Goal: Navigation & Orientation: Find specific page/section

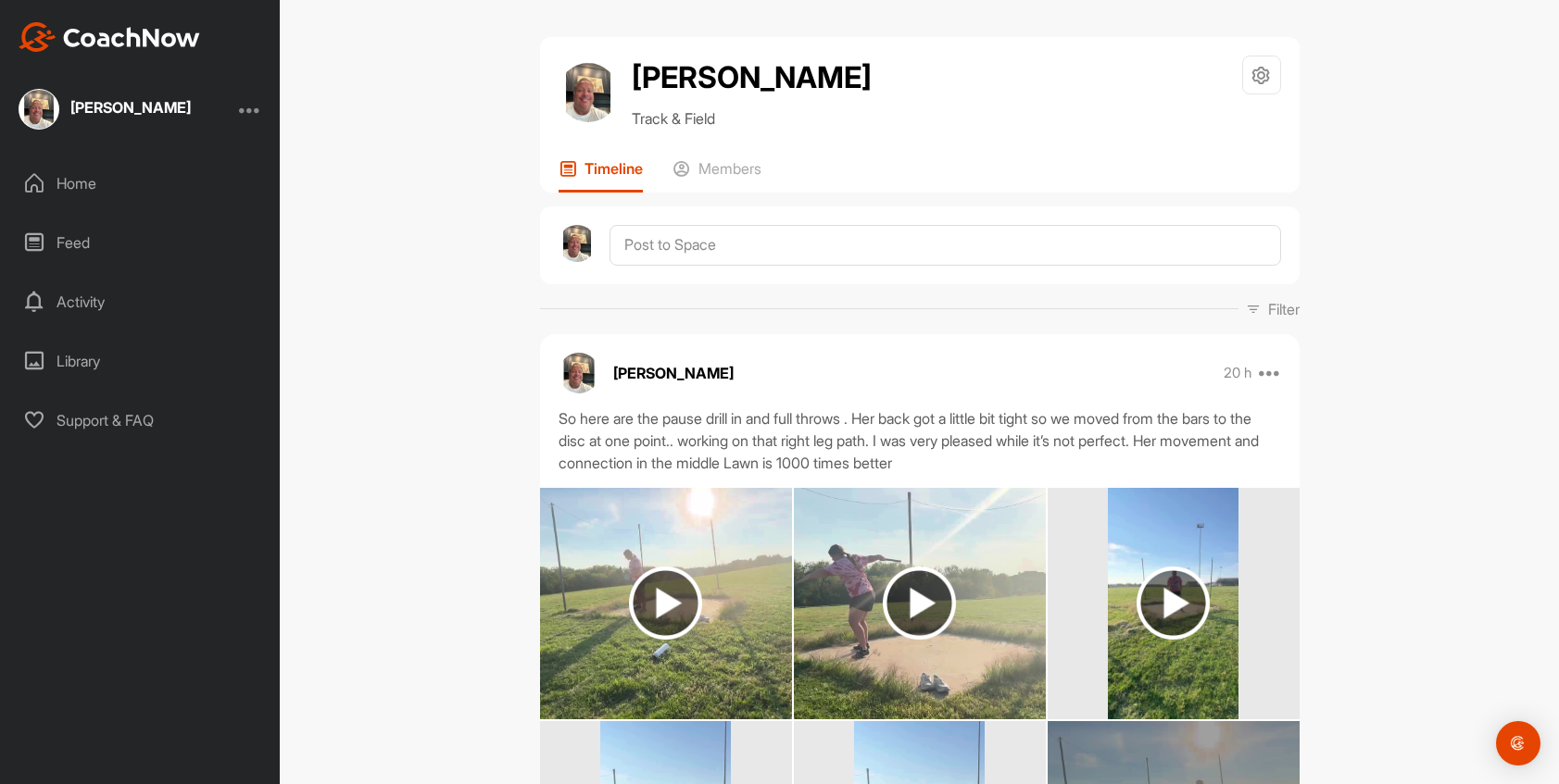
click at [65, 204] on div "Home" at bounding box center [141, 183] width 261 height 47
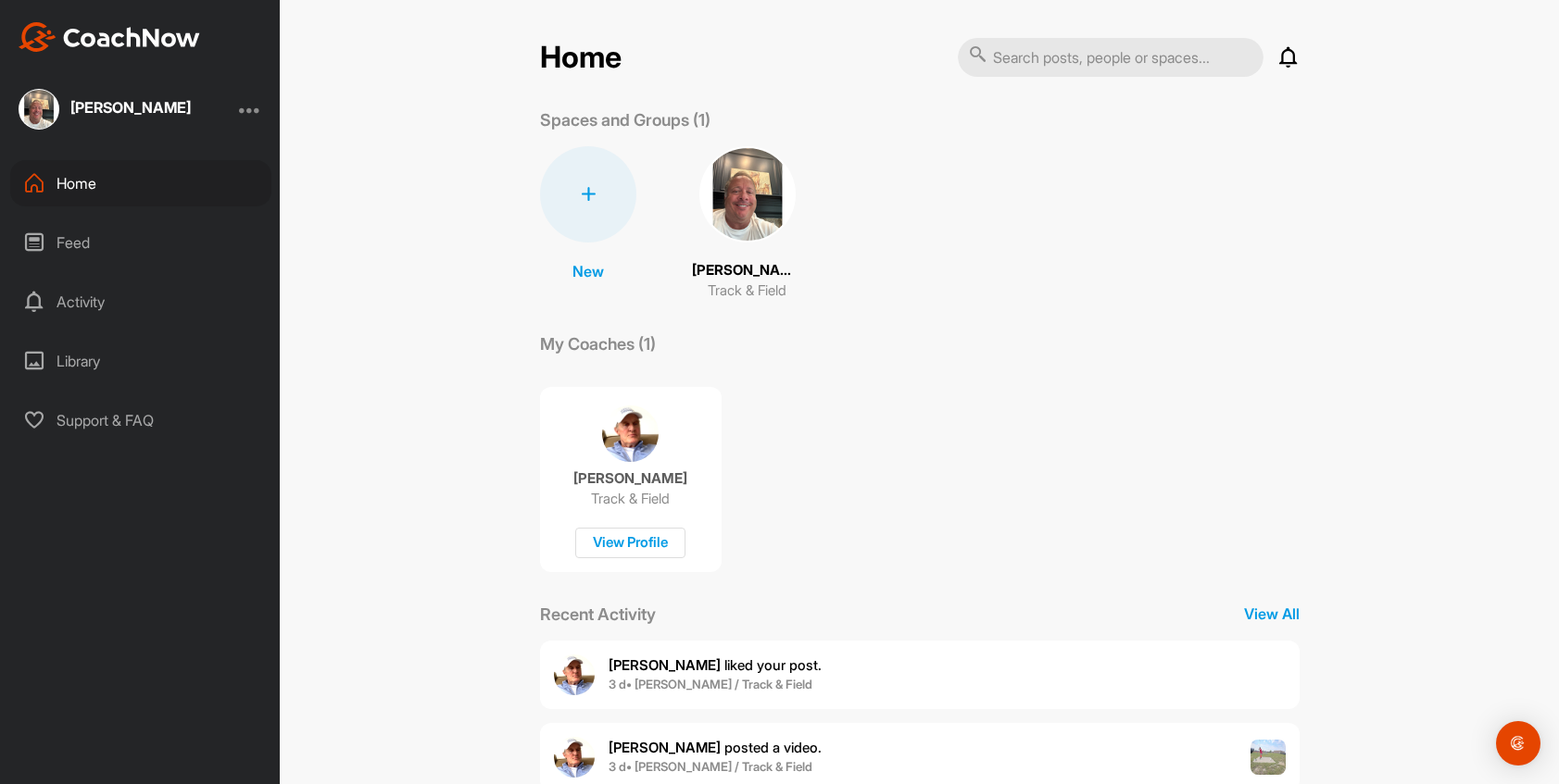
drag, startPoint x: 63, startPoint y: 191, endPoint x: 80, endPoint y: 184, distance: 18.4
click at [62, 192] on div "Home" at bounding box center [141, 183] width 261 height 47
click at [700, 206] on img at bounding box center [747, 194] width 96 height 96
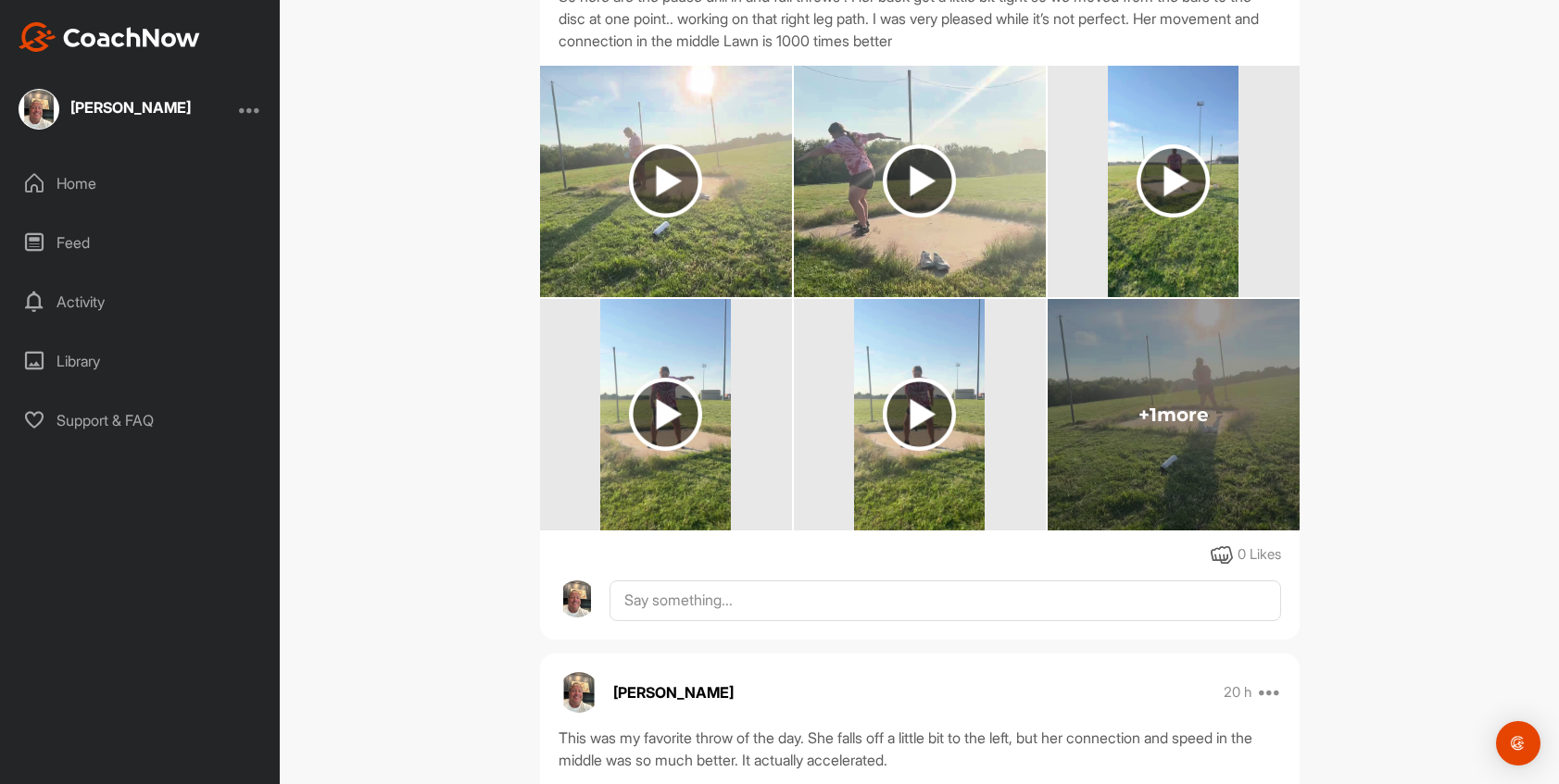
scroll to position [552, 0]
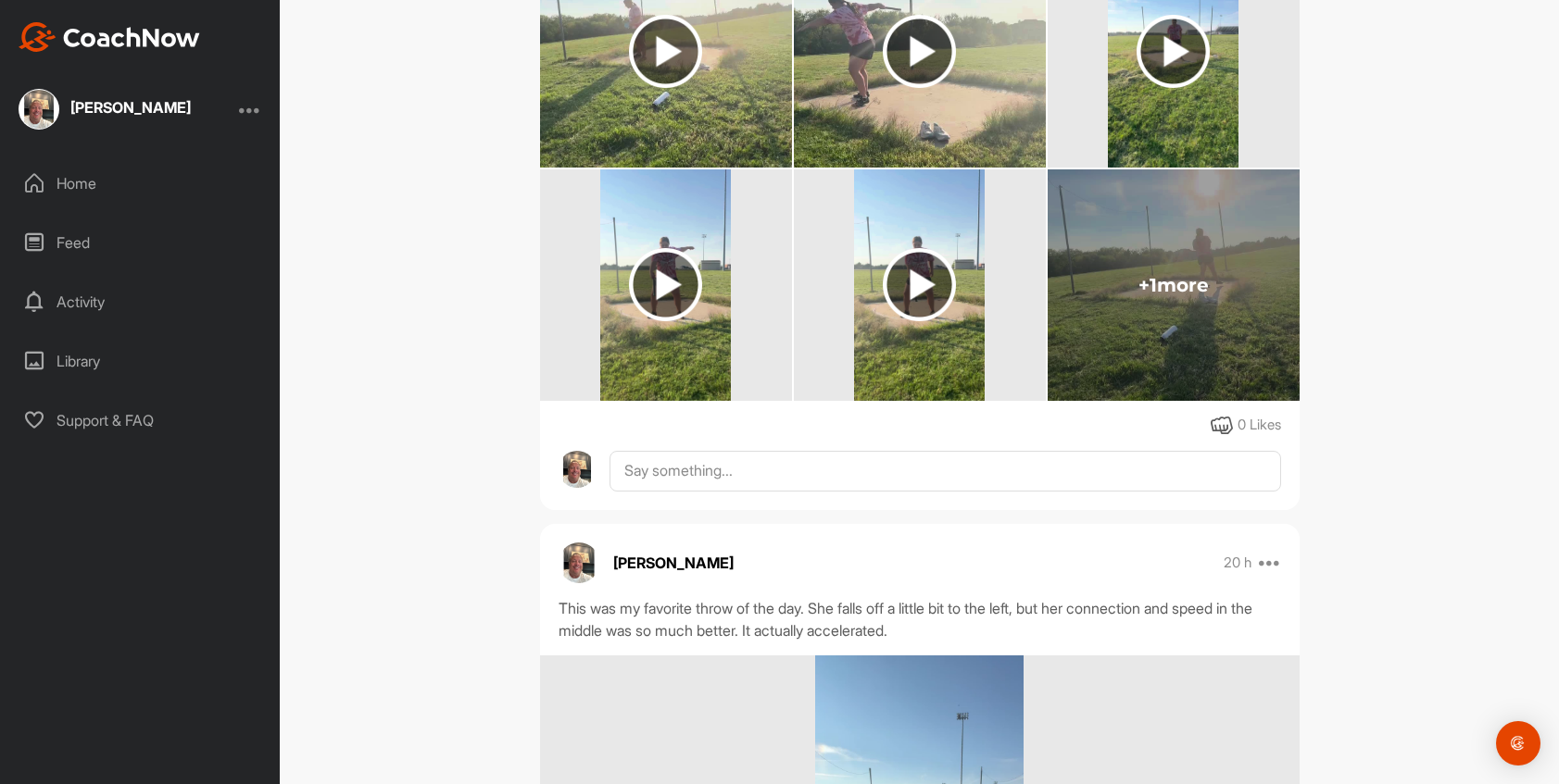
click at [75, 193] on div "Home" at bounding box center [141, 183] width 261 height 47
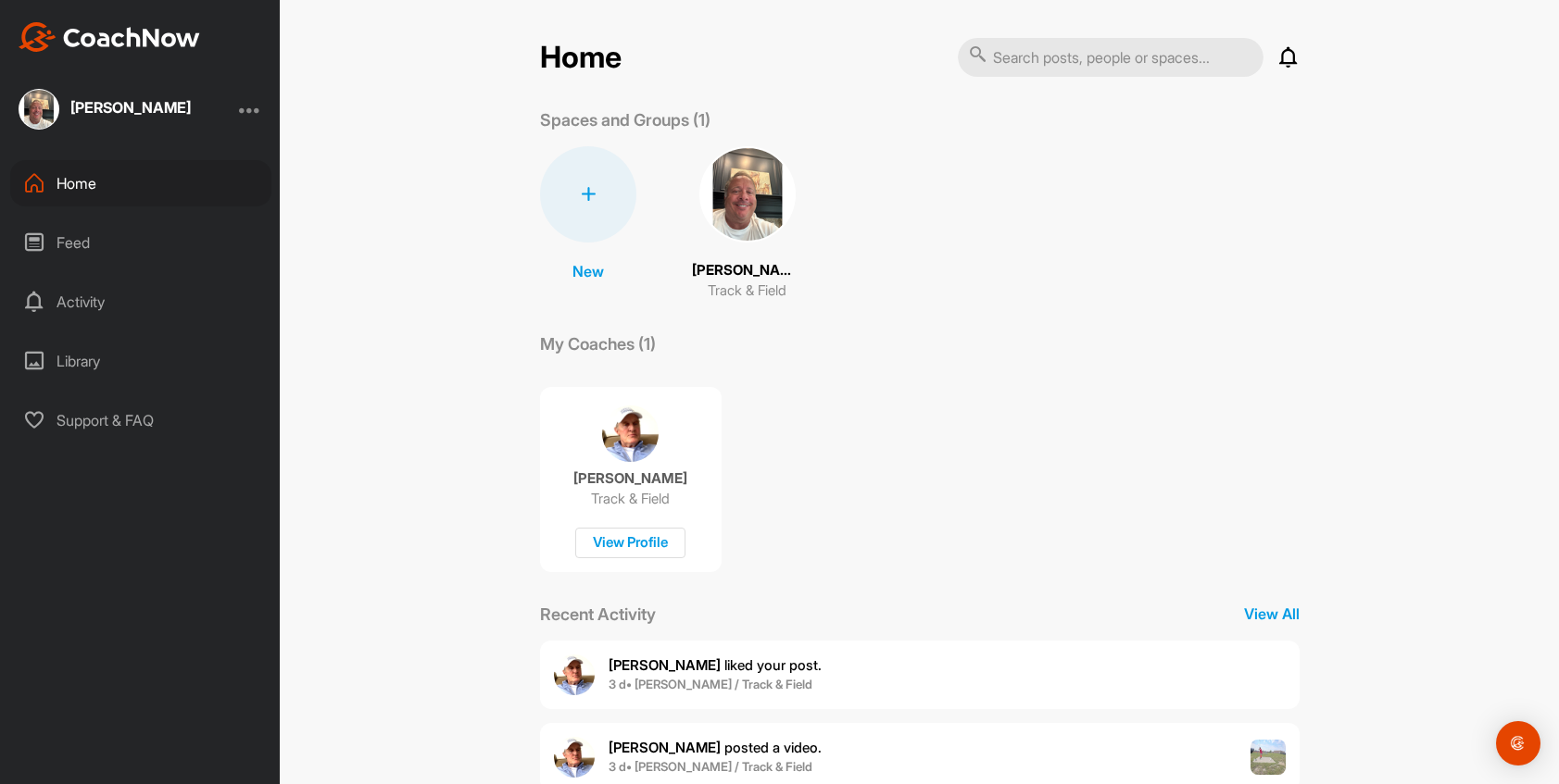
click at [700, 168] on img at bounding box center [747, 194] width 96 height 96
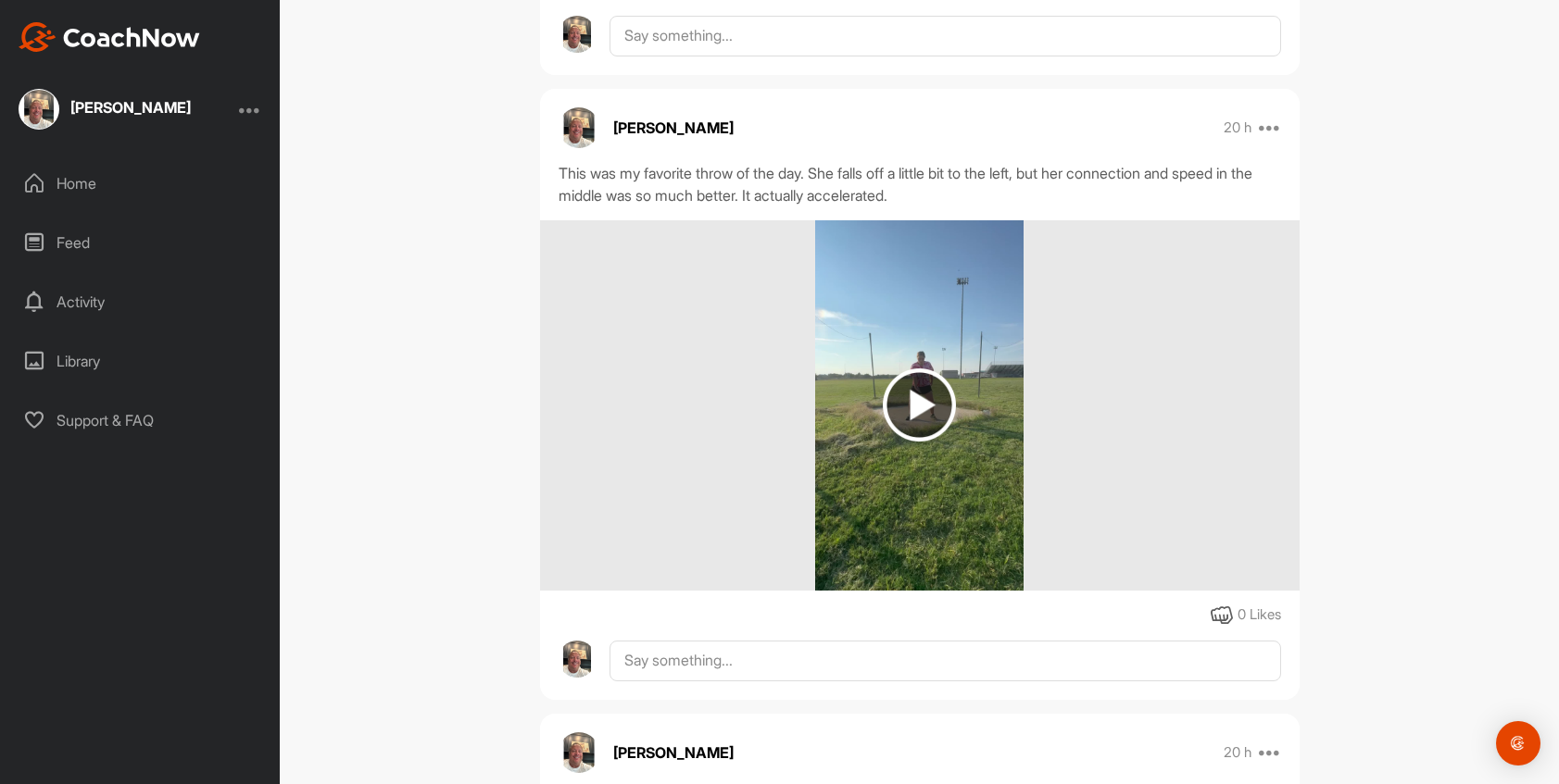
scroll to position [1127, 0]
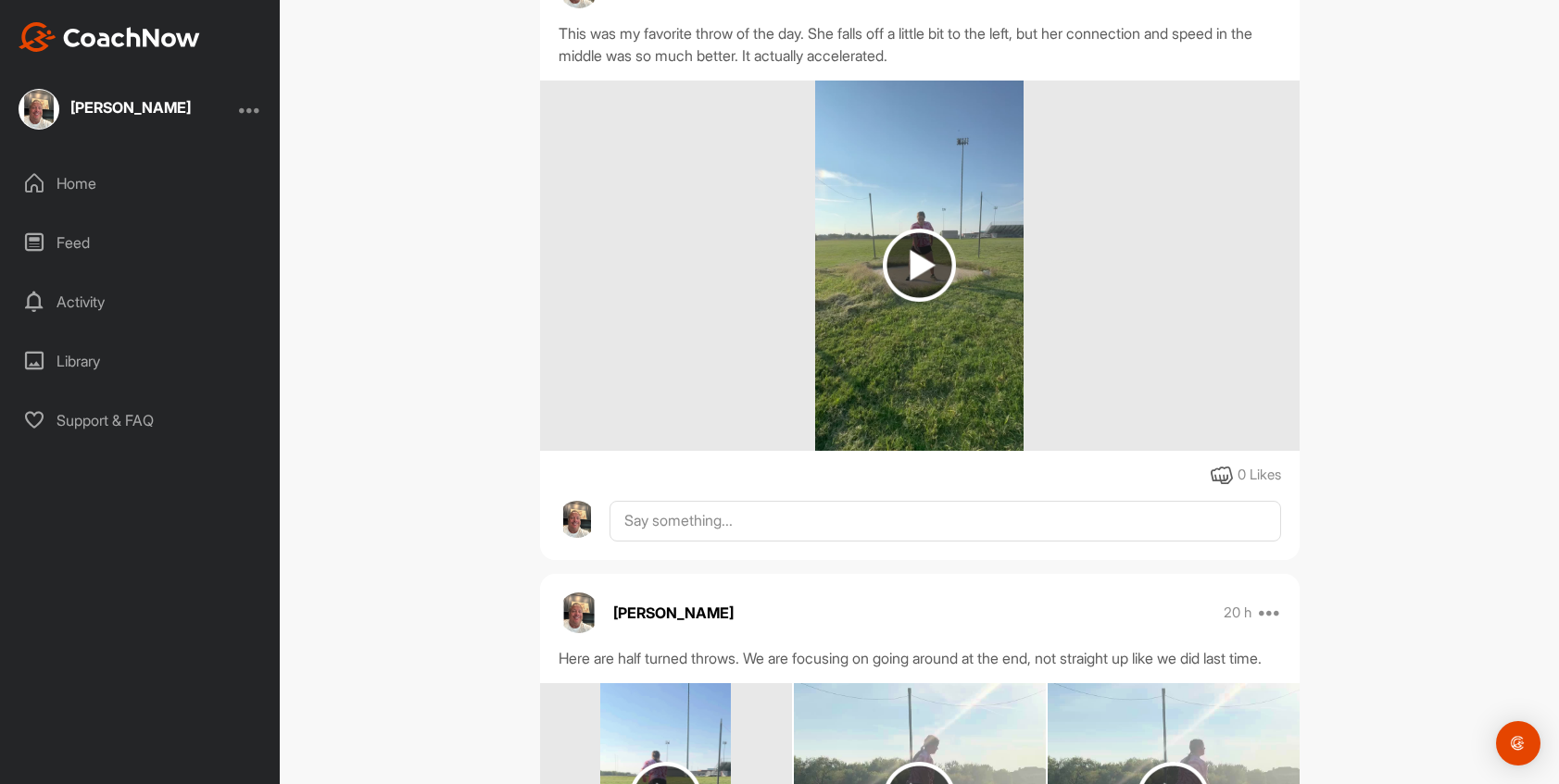
click at [932, 321] on img at bounding box center [920, 266] width 209 height 370
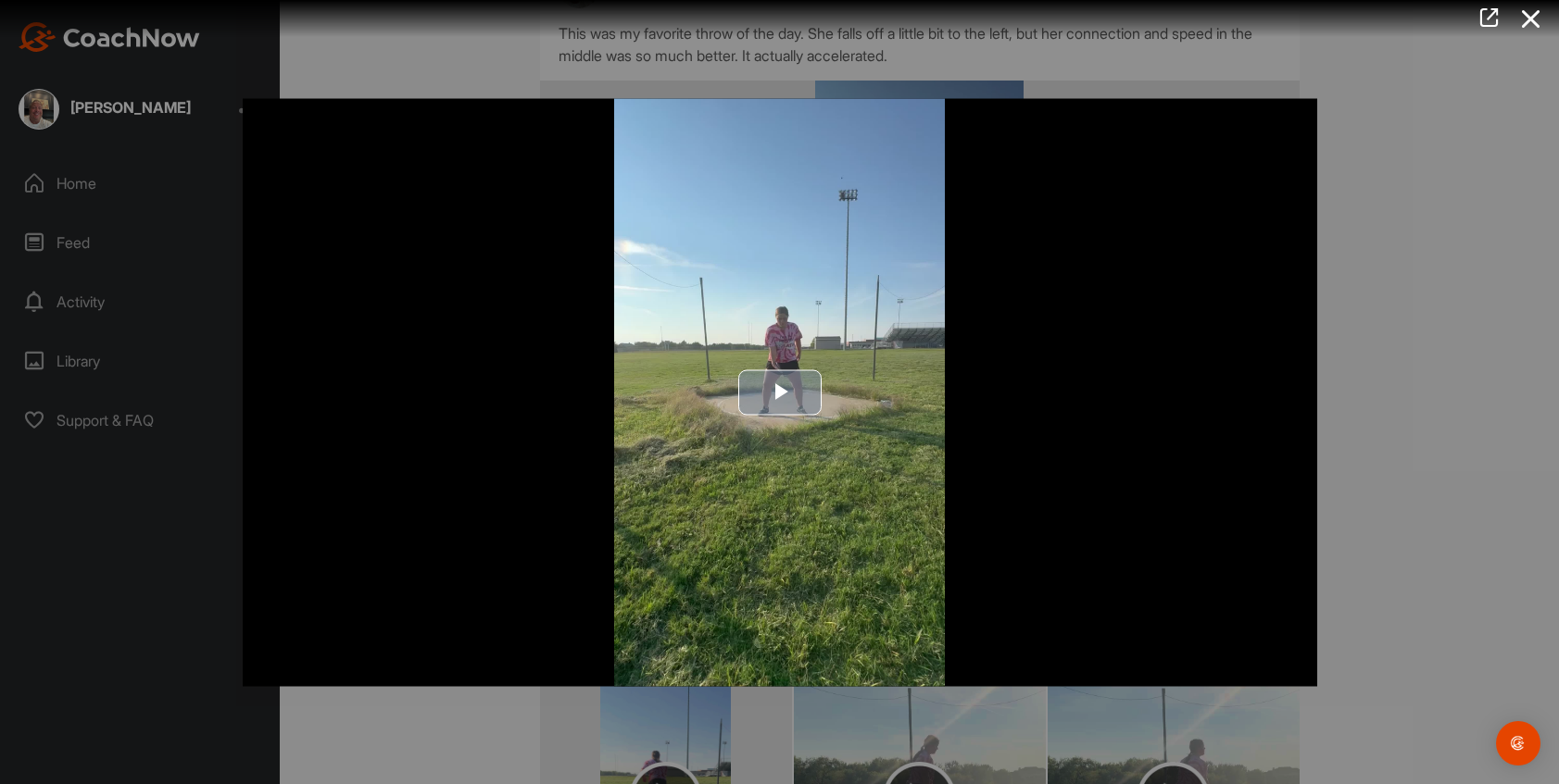
click at [775, 363] on img "Video Player" at bounding box center [780, 392] width 1075 height 588
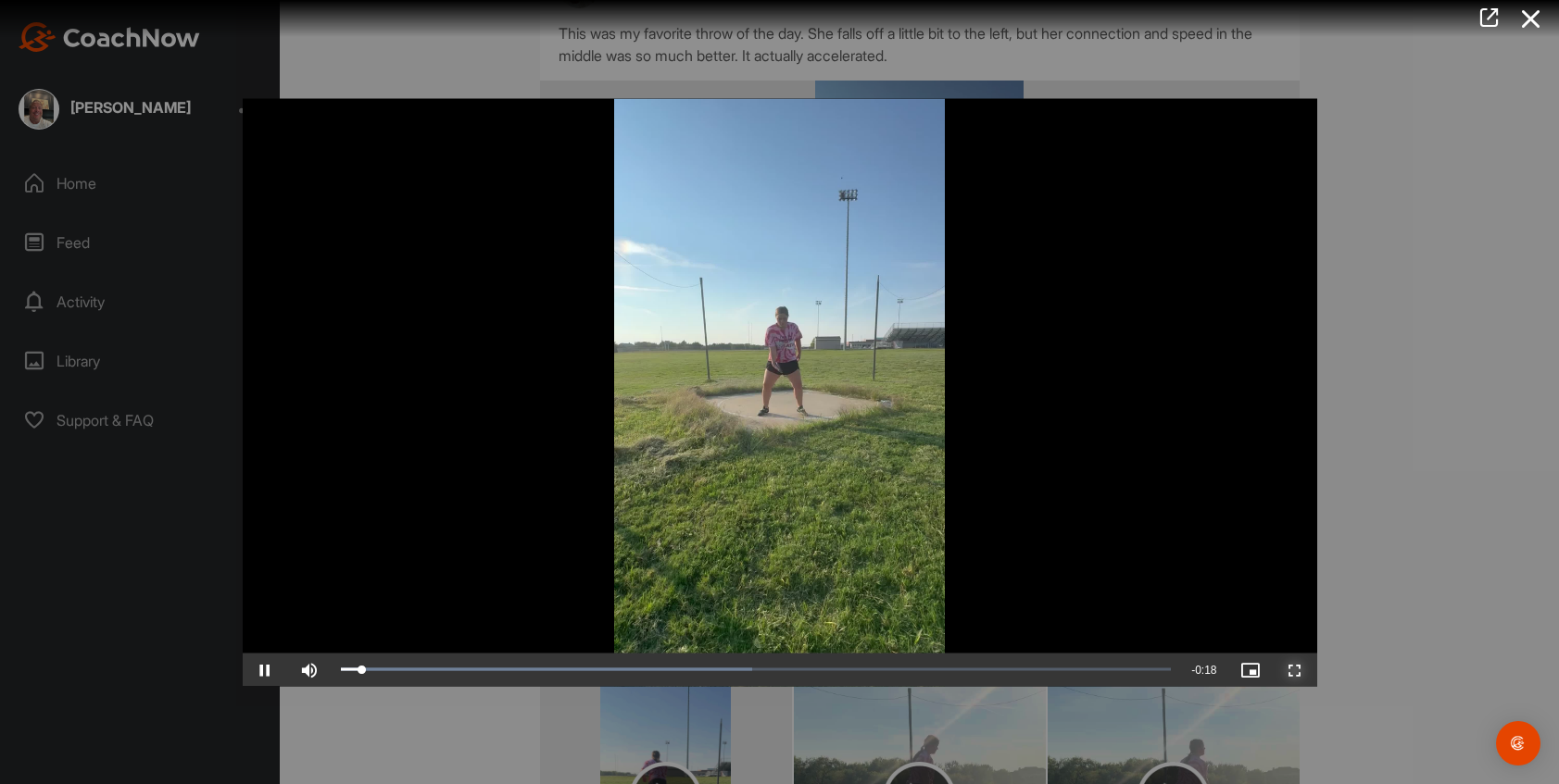
click at [1295, 669] on span "Video Player" at bounding box center [1295, 669] width 45 height 0
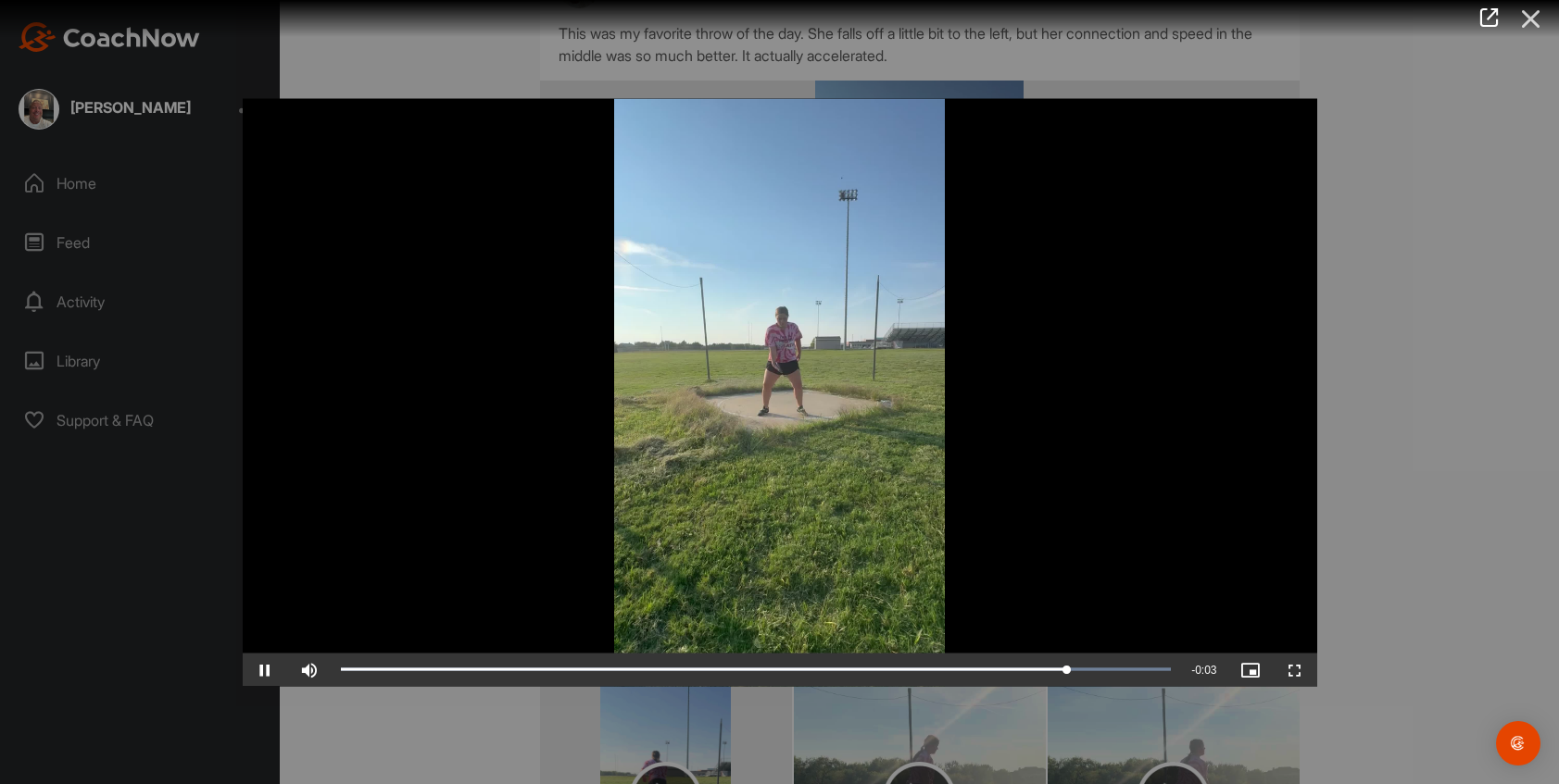
click at [1528, 26] on icon at bounding box center [1531, 19] width 43 height 34
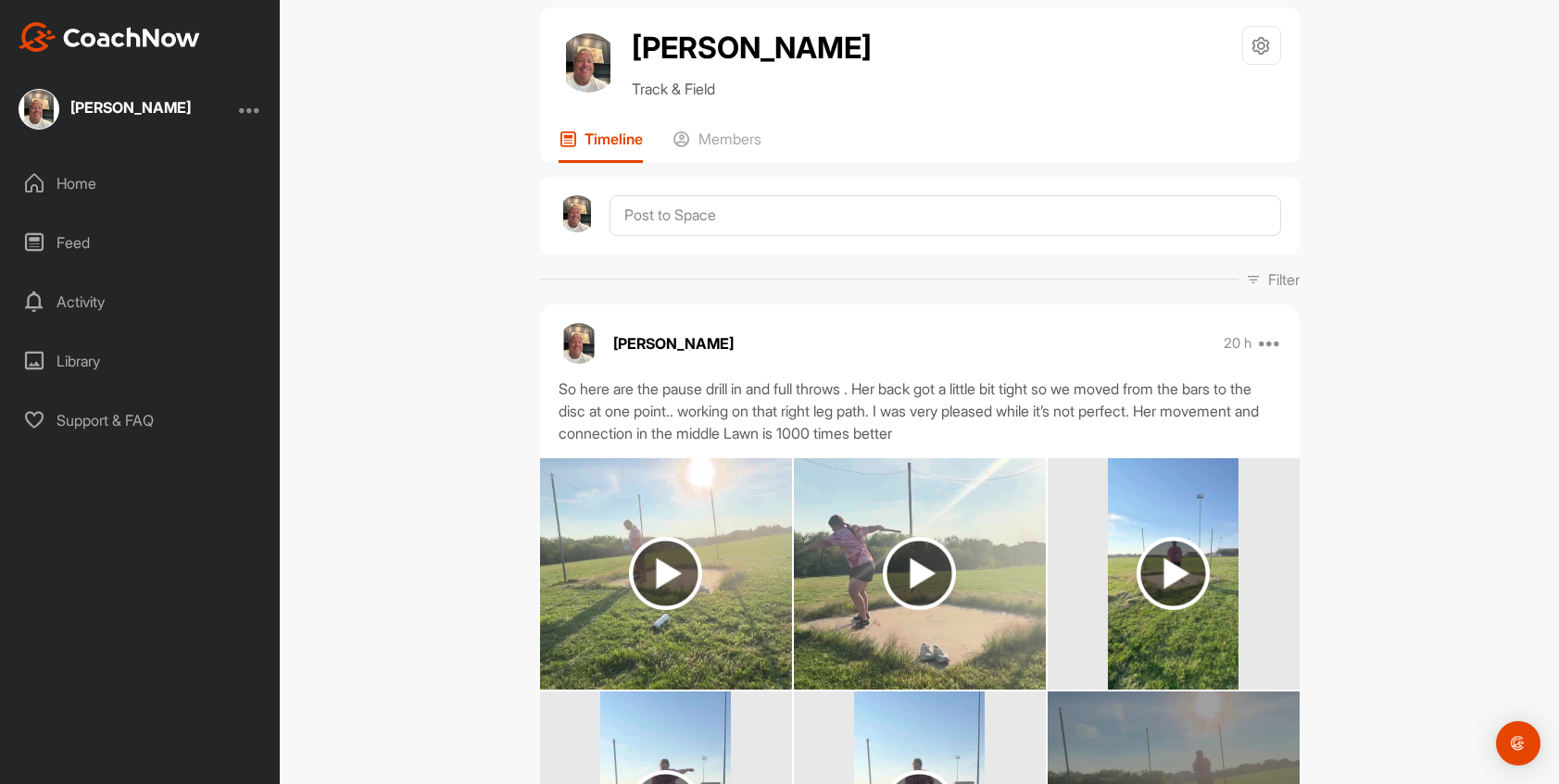
scroll to position [0, 0]
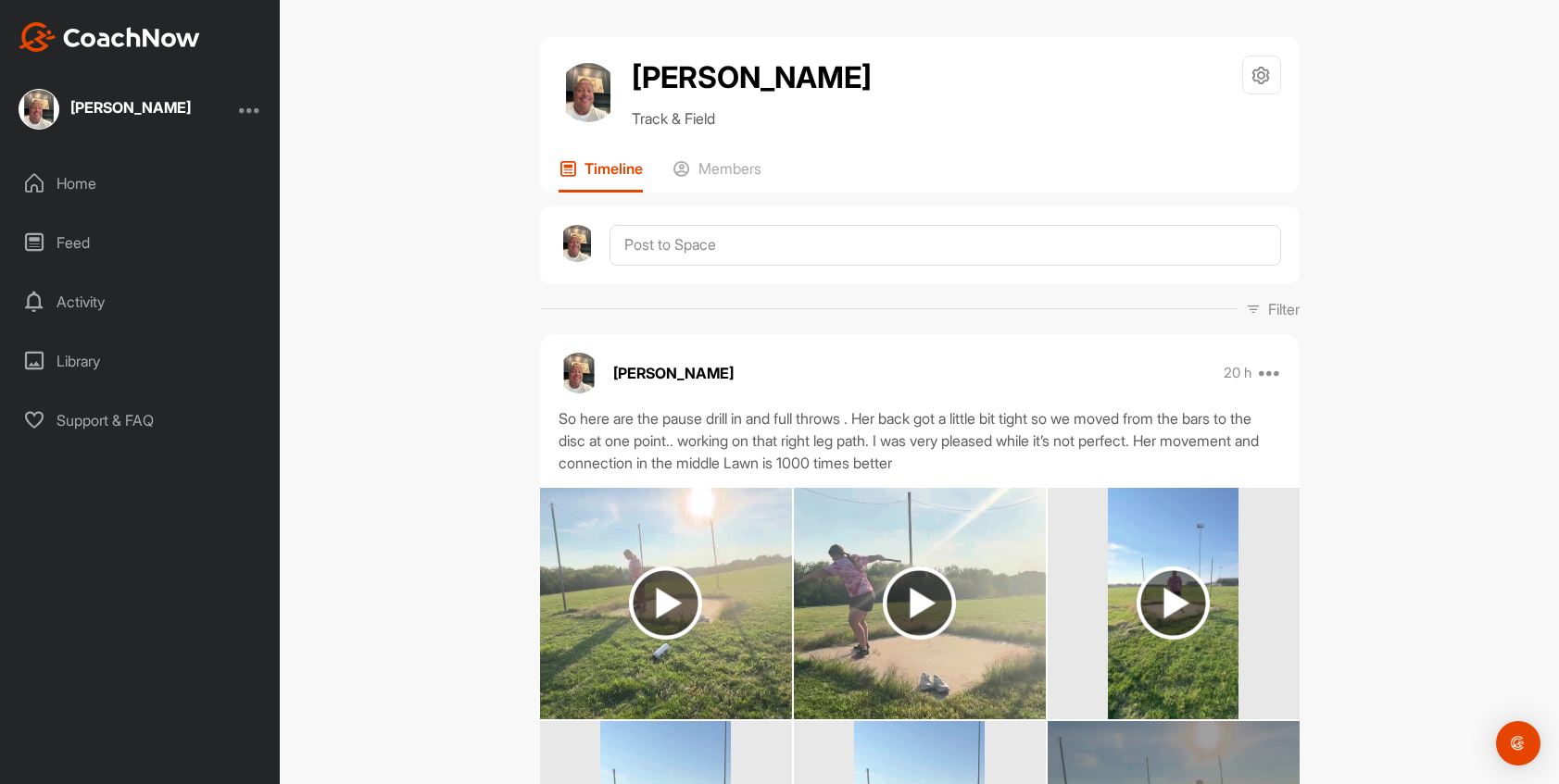
click at [95, 196] on div "Home" at bounding box center [141, 183] width 261 height 47
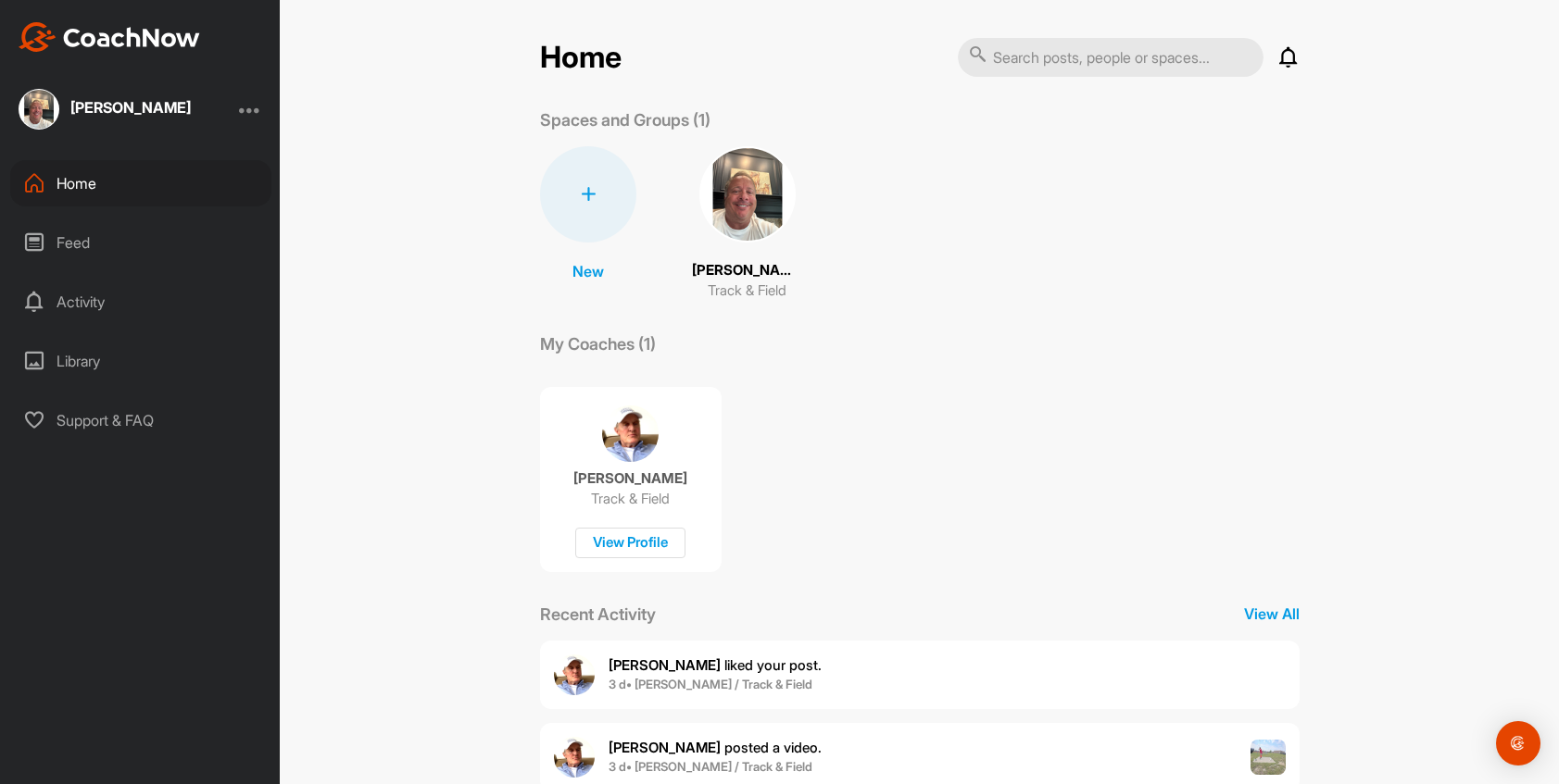
click at [725, 216] on img at bounding box center [747, 194] width 96 height 96
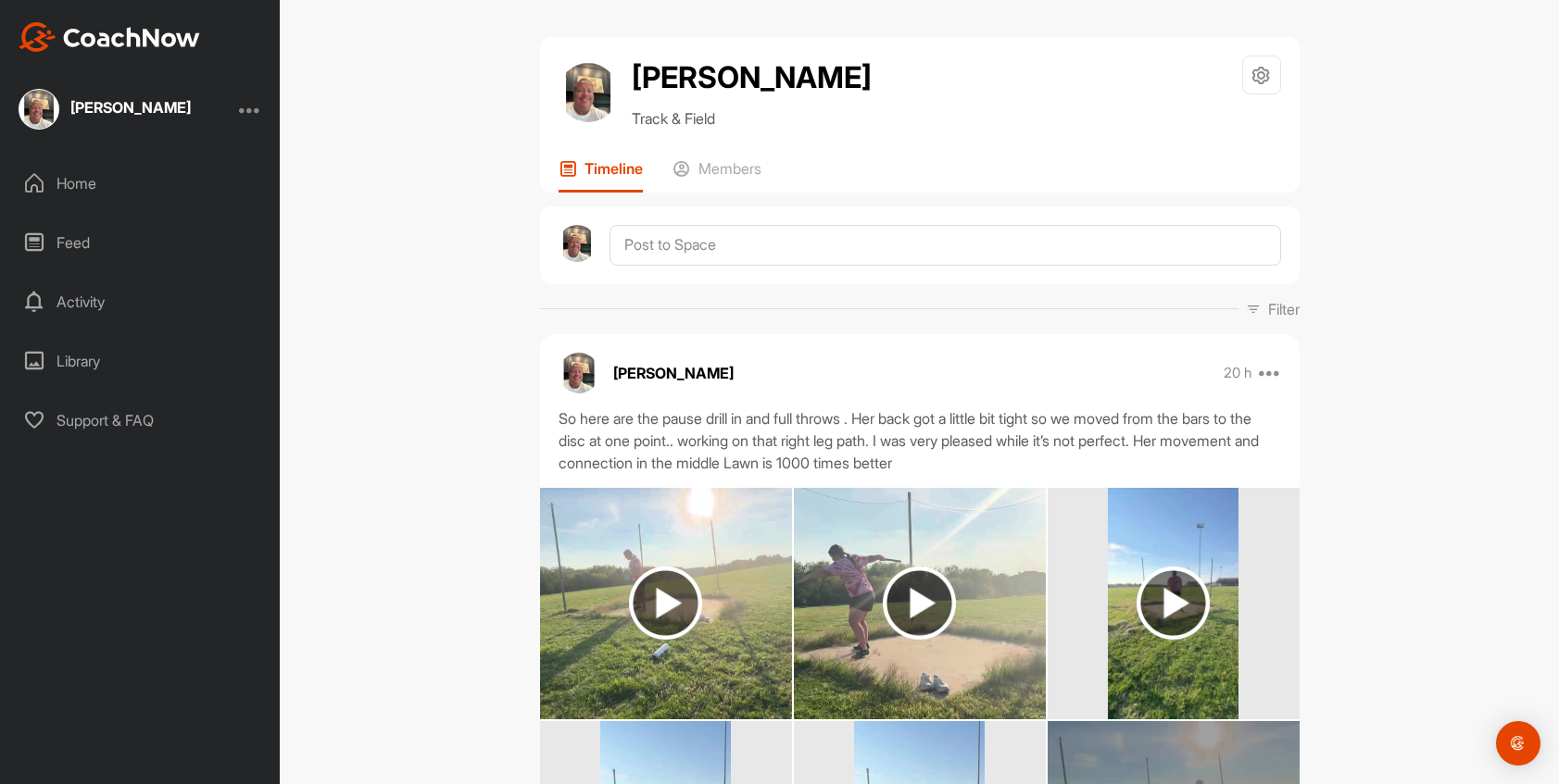
click at [57, 174] on div "Home" at bounding box center [141, 183] width 261 height 47
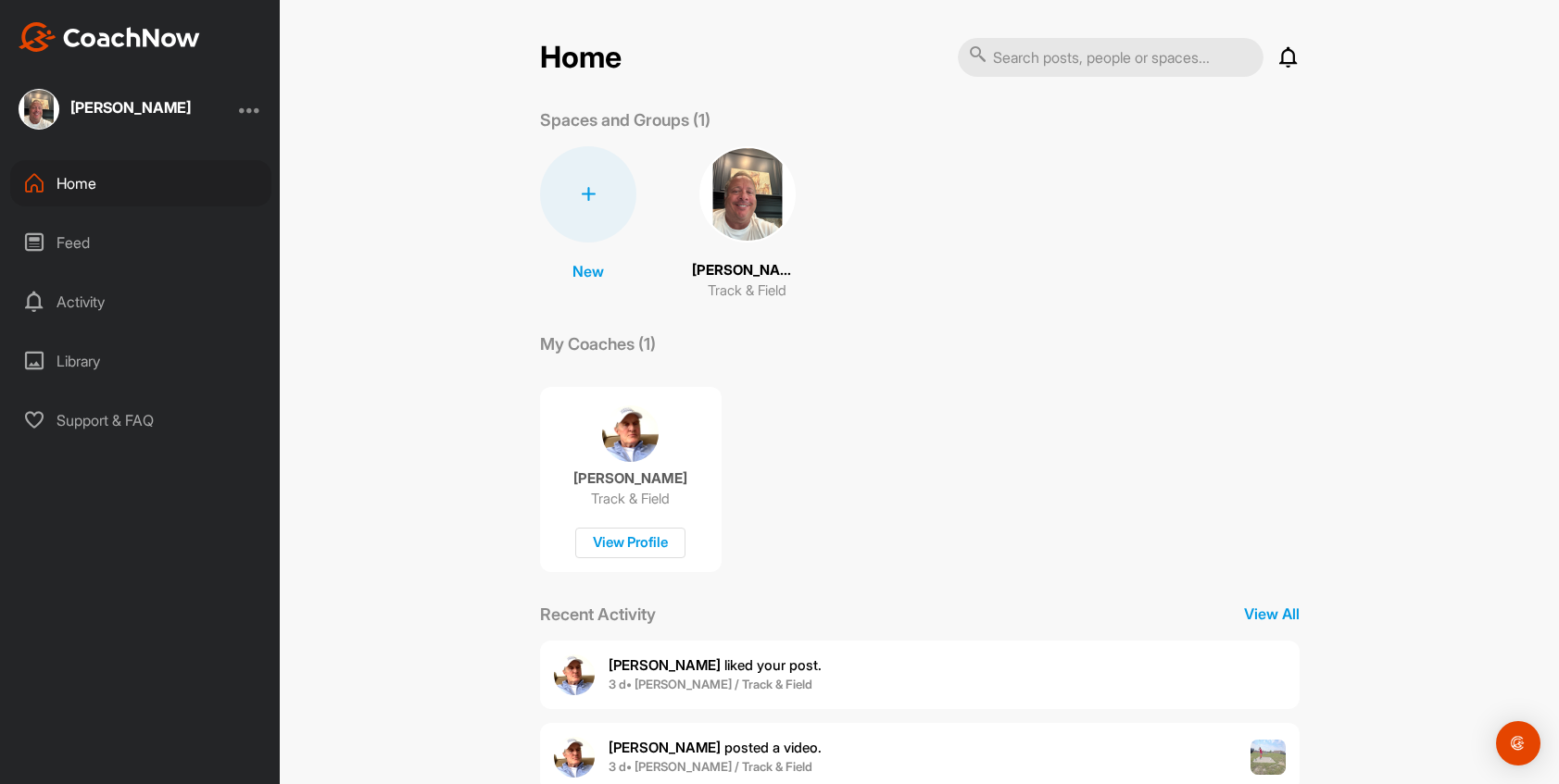
click at [722, 212] on img at bounding box center [747, 194] width 96 height 96
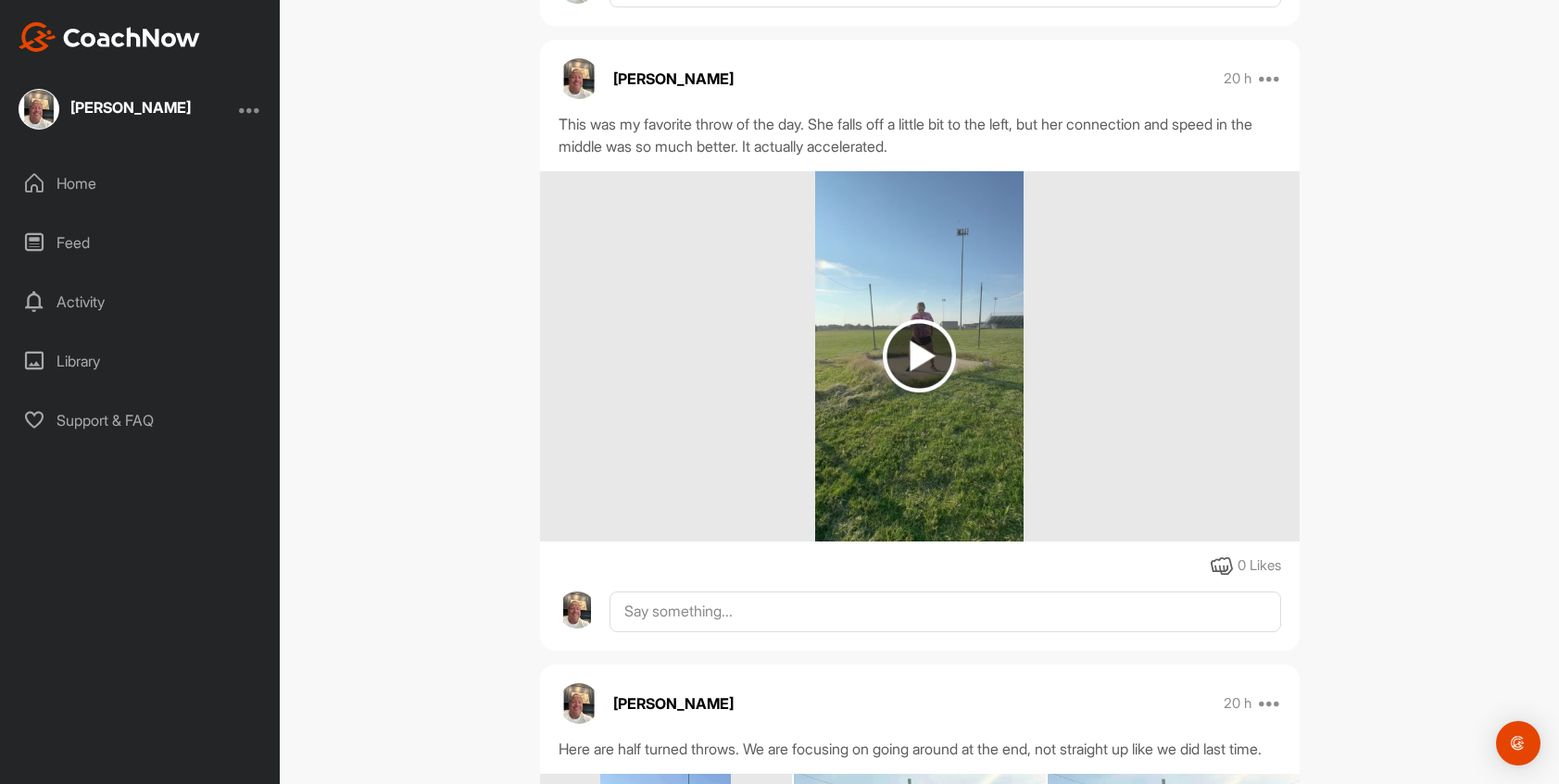
scroll to position [886, 0]
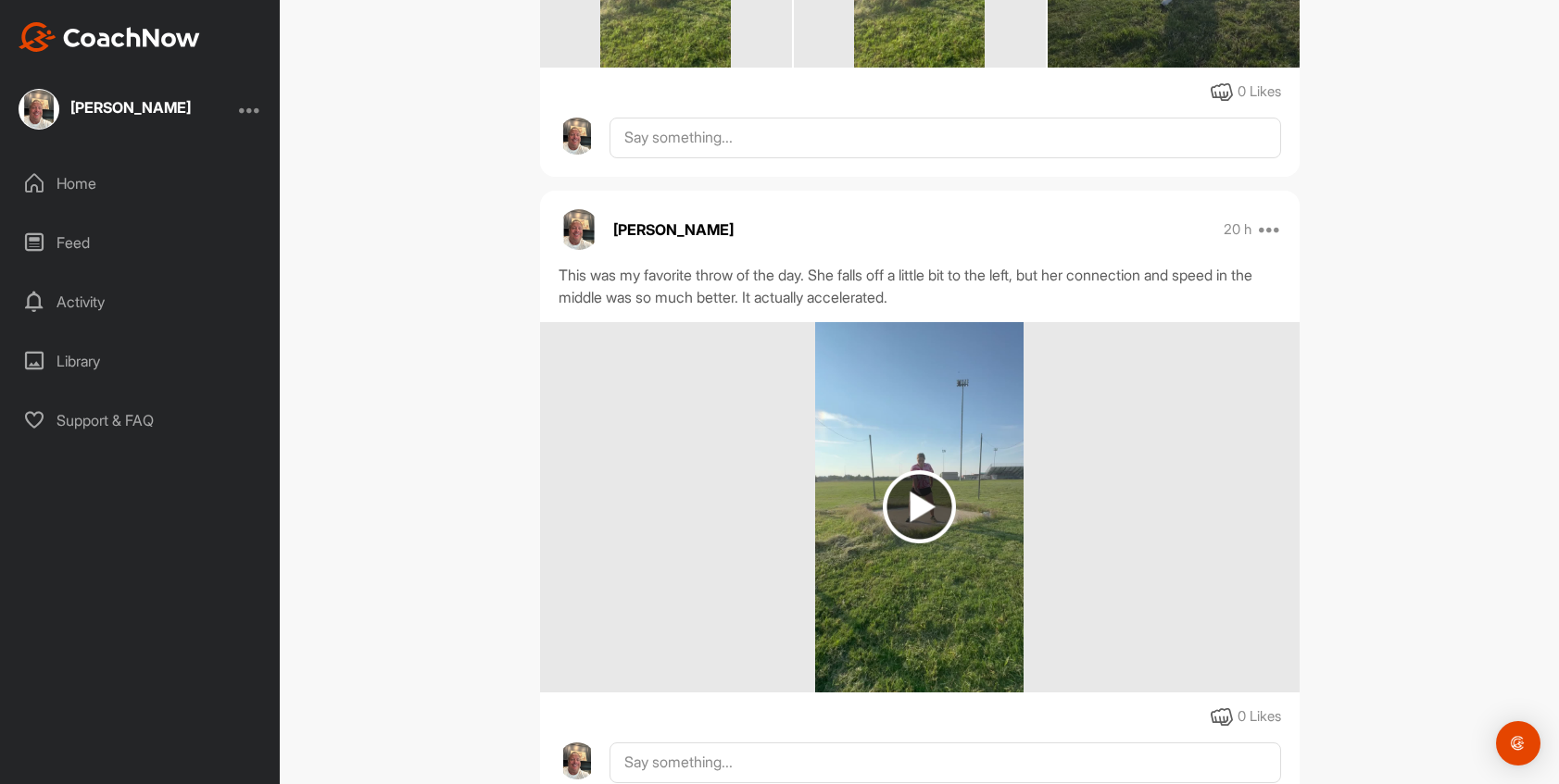
click at [962, 585] on img at bounding box center [920, 508] width 209 height 370
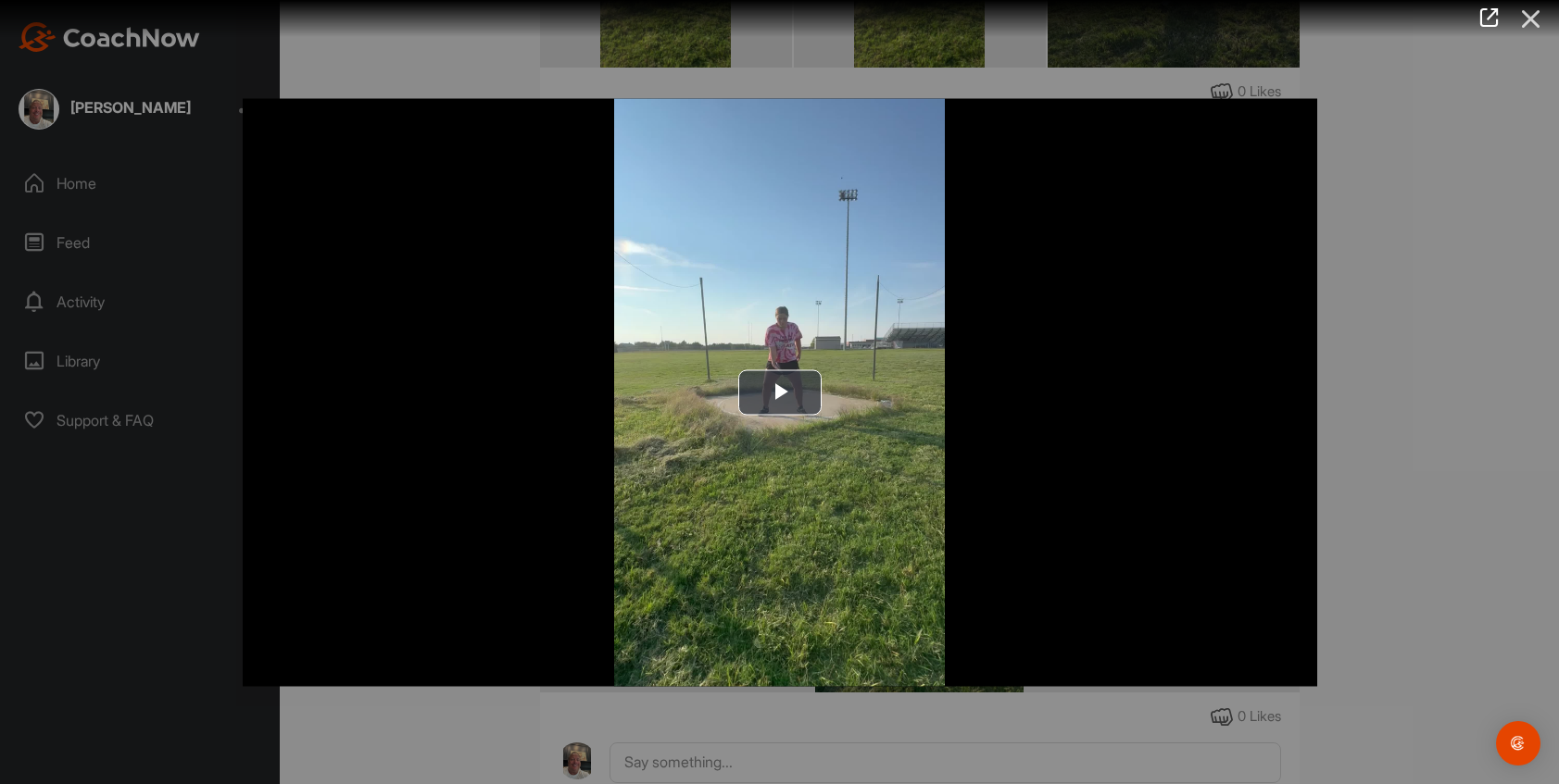
click at [1518, 26] on icon at bounding box center [1531, 19] width 43 height 34
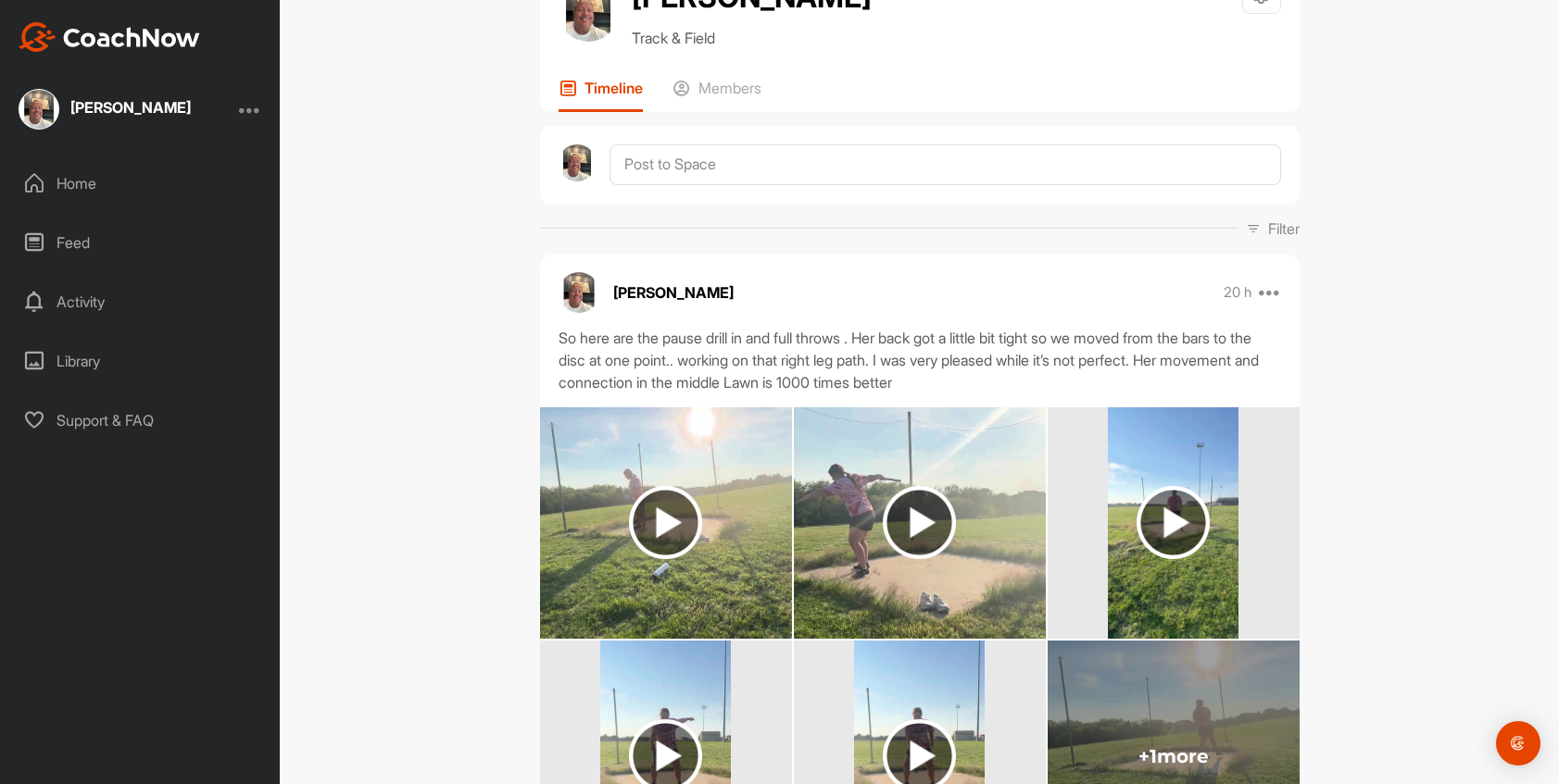
scroll to position [7, 0]
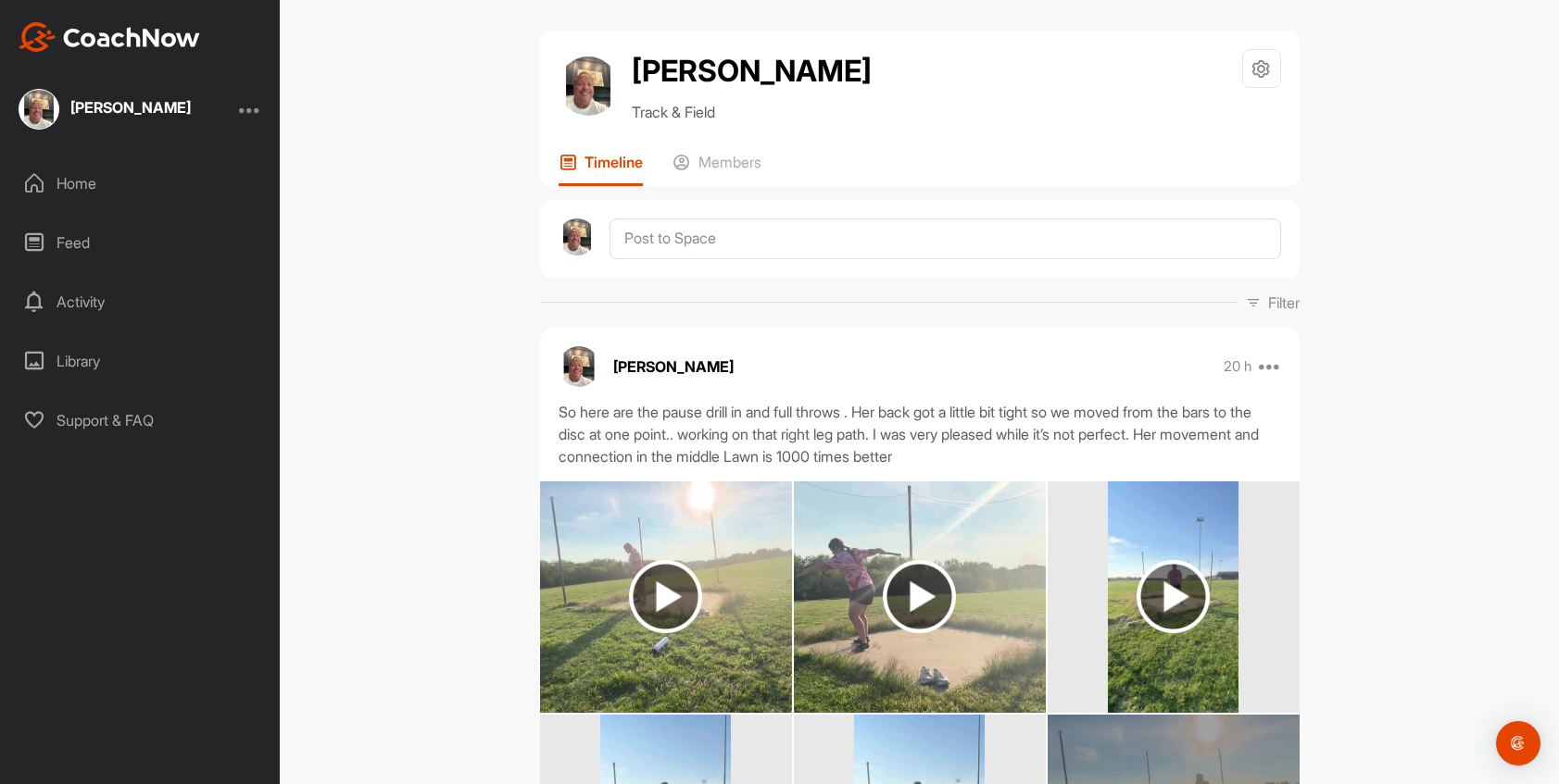
click at [714, 579] on img at bounding box center [666, 597] width 252 height 232
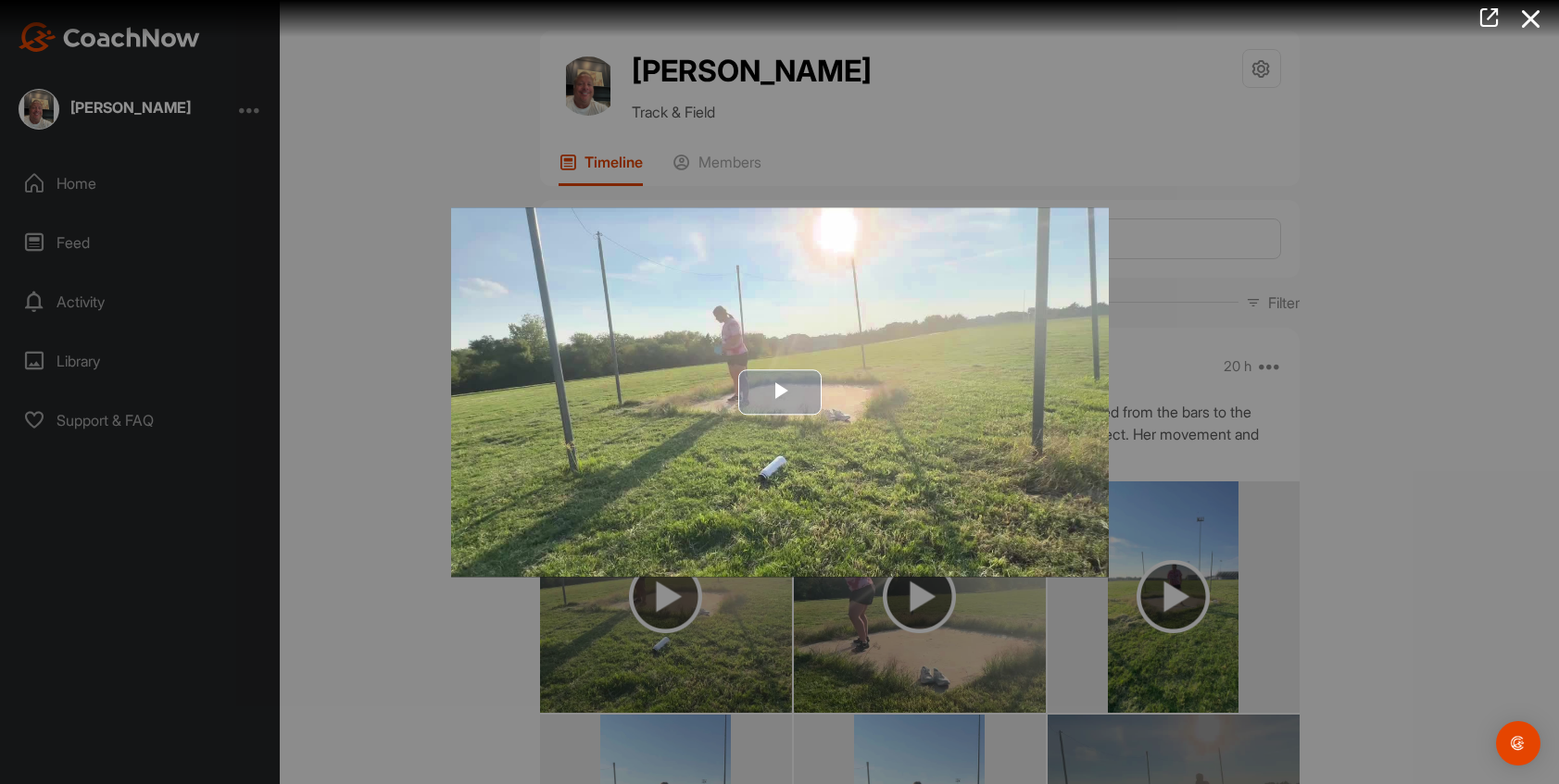
click at [791, 366] on img "Video Player" at bounding box center [780, 392] width 658 height 369
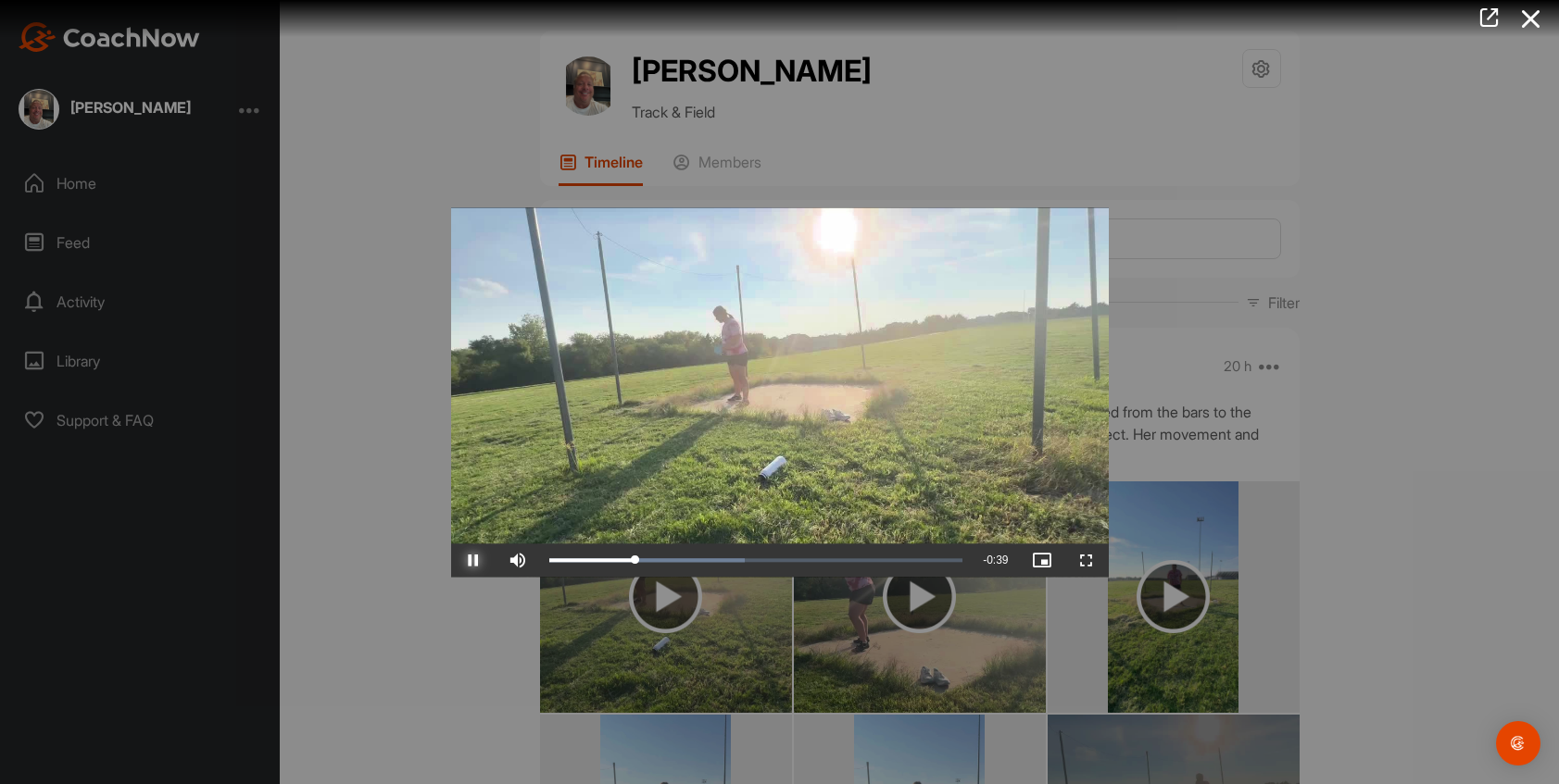
click at [470, 560] on span "Video Player" at bounding box center [473, 560] width 45 height 0
click at [1259, 550] on div at bounding box center [780, 392] width 1559 height 784
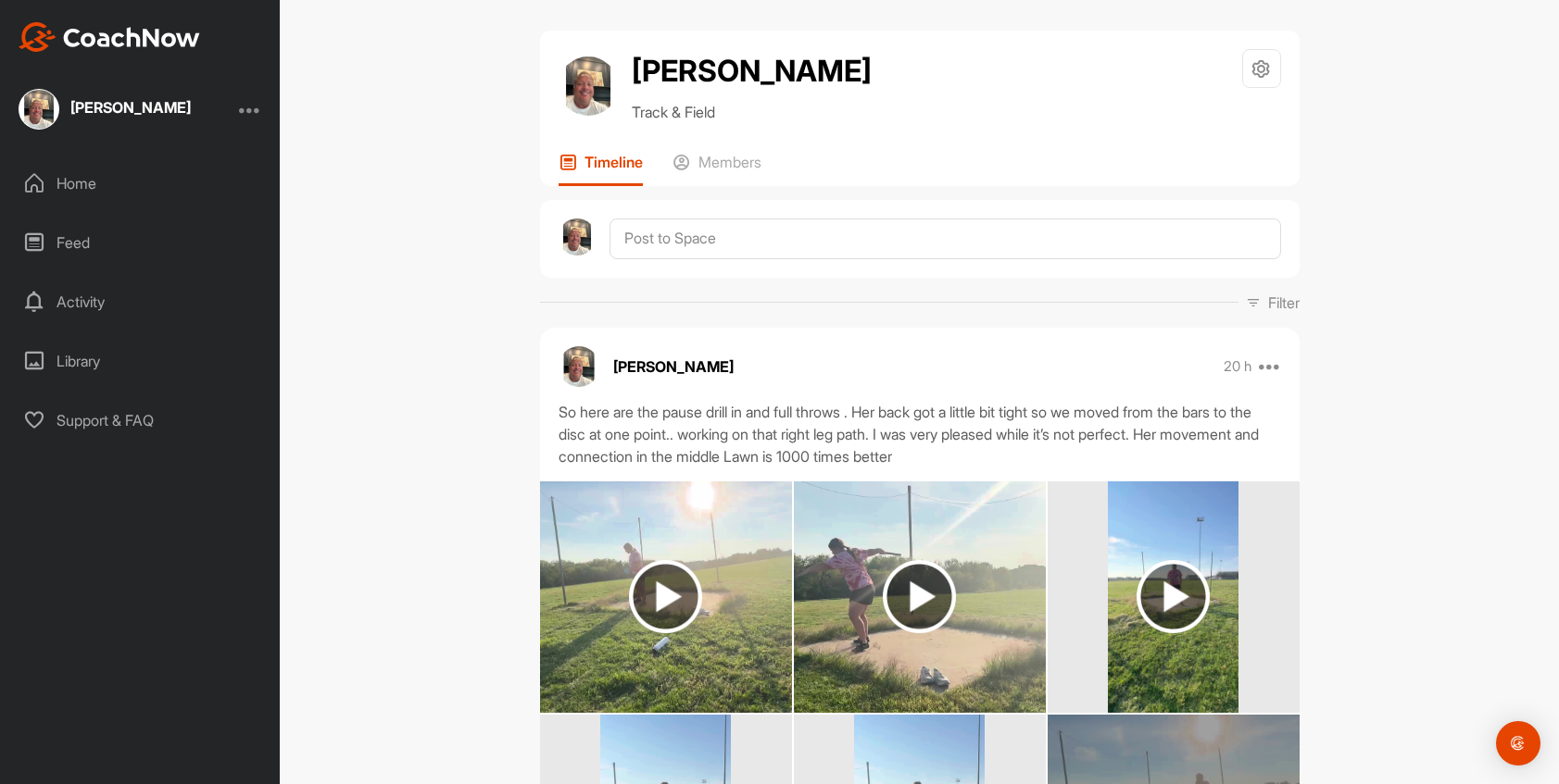
scroll to position [419, 0]
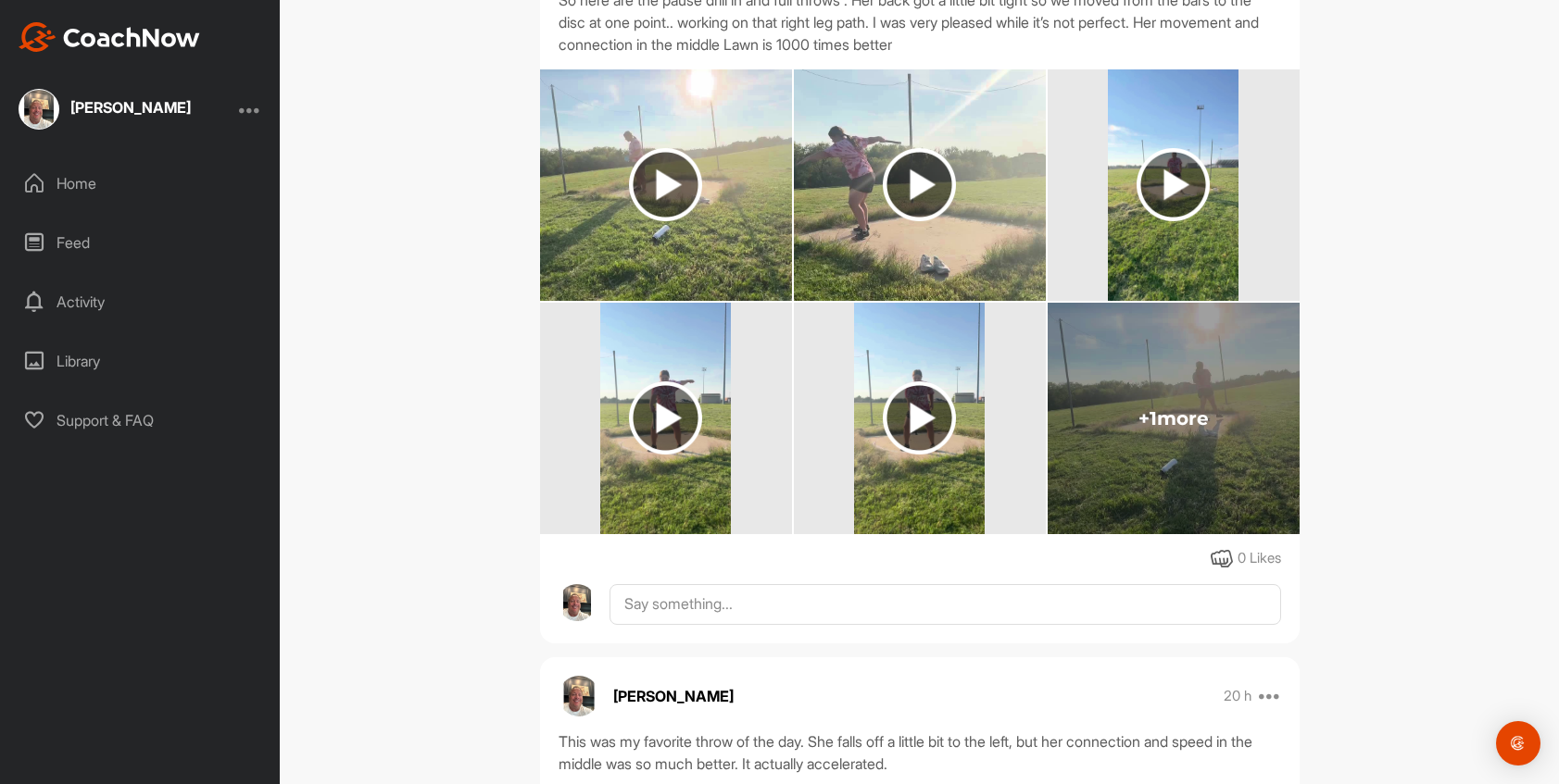
click at [689, 445] on img at bounding box center [666, 418] width 73 height 73
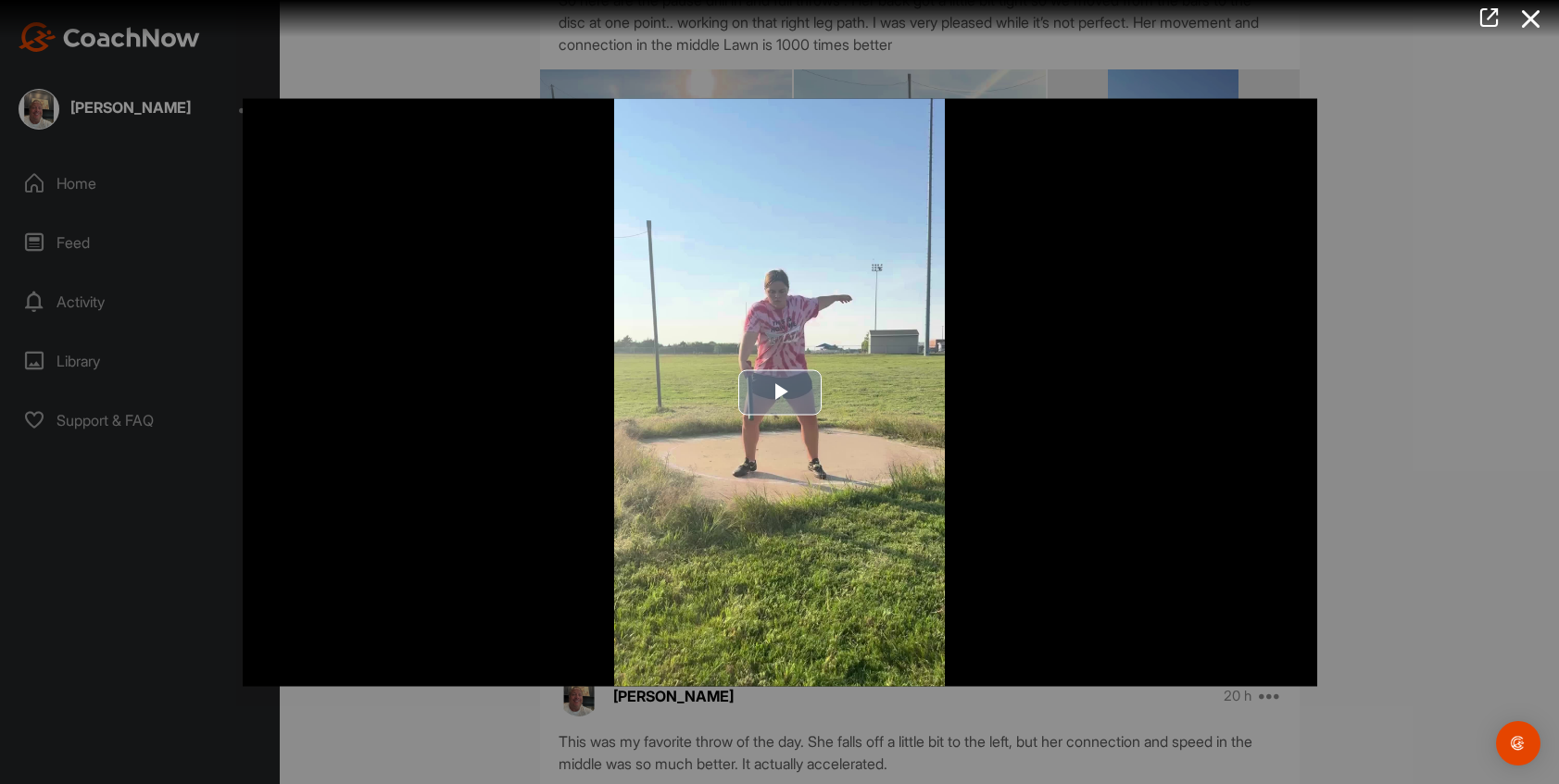
click at [801, 484] on img "Video Player" at bounding box center [780, 392] width 1075 height 588
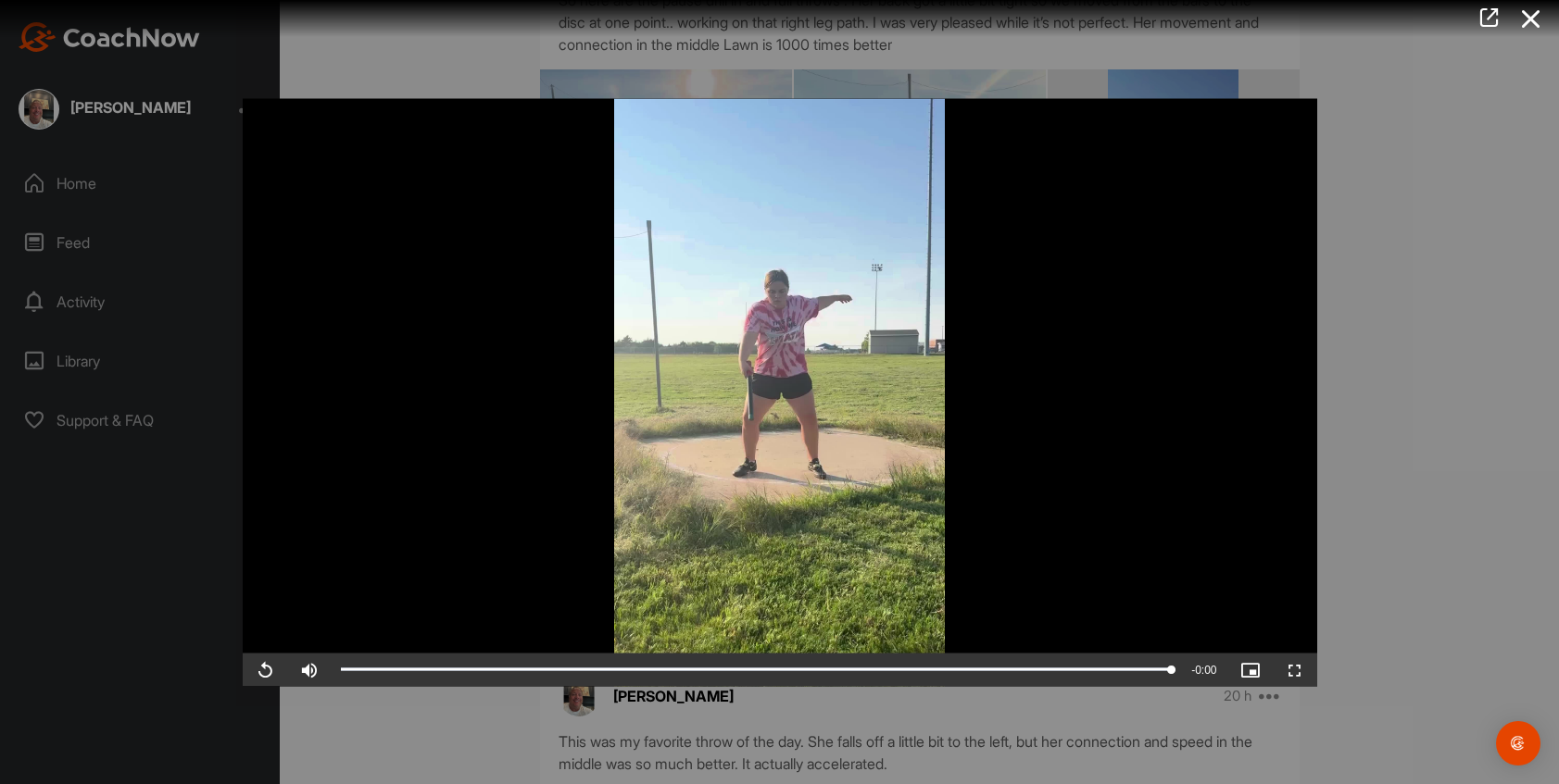
click at [62, 111] on div at bounding box center [780, 392] width 1559 height 784
